Goal: Use online tool/utility: Utilize a website feature to perform a specific function

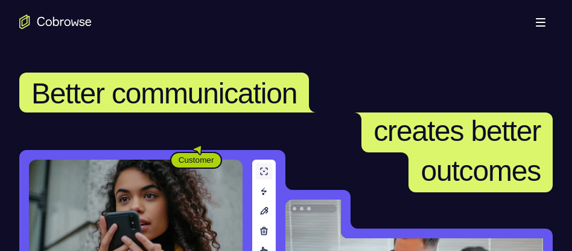
scroll to position [151, 0]
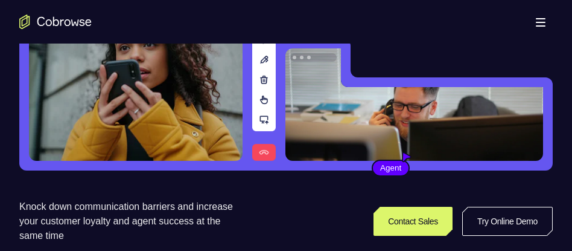
click at [495, 223] on link "Try Online Demo" at bounding box center [507, 220] width 91 height 29
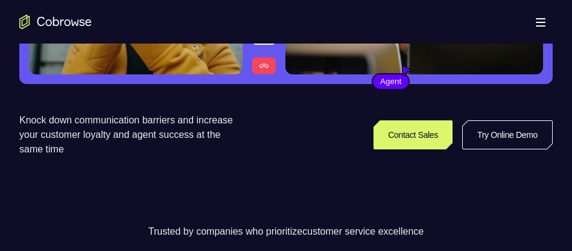
scroll to position [240, 0]
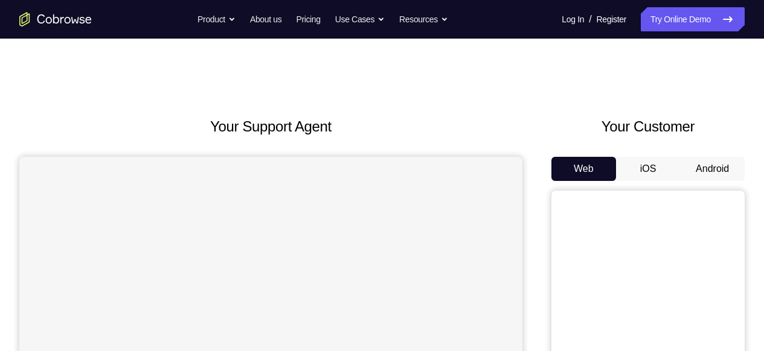
click at [701, 167] on button "Android" at bounding box center [712, 169] width 65 height 24
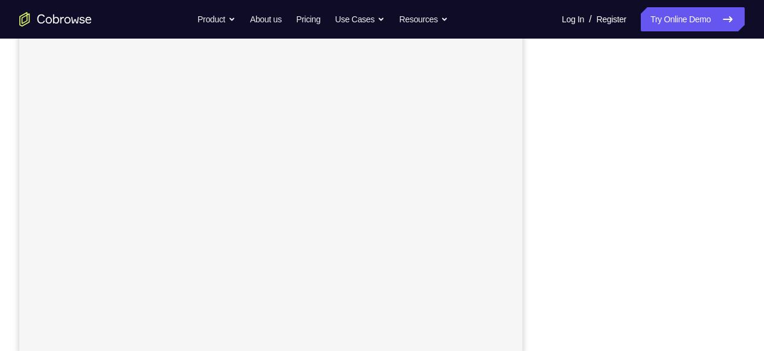
scroll to position [161, 0]
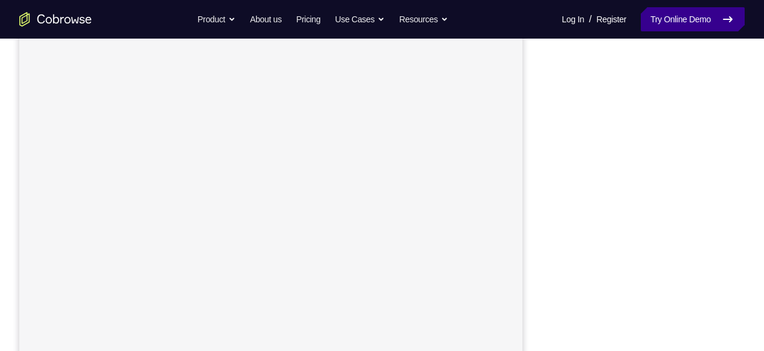
click at [684, 19] on link "Try Online Demo" at bounding box center [692, 19] width 104 height 24
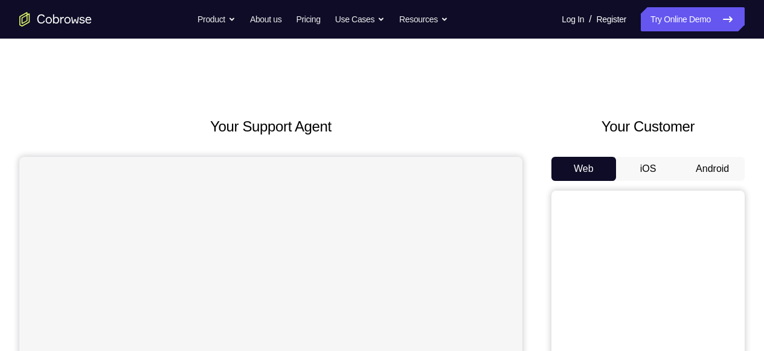
click at [716, 159] on button "Android" at bounding box center [712, 169] width 65 height 24
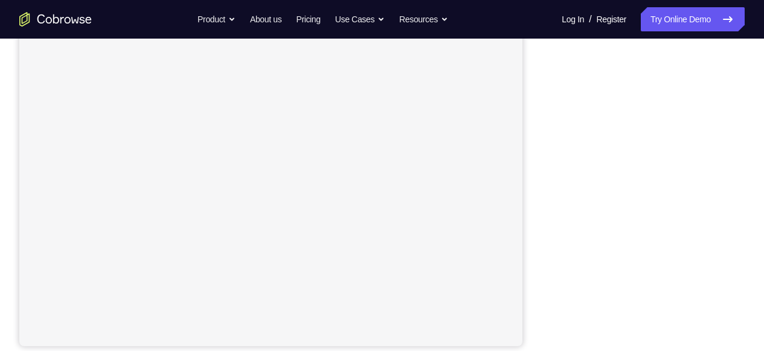
scroll to position [201, 0]
